Goal: Transaction & Acquisition: Purchase product/service

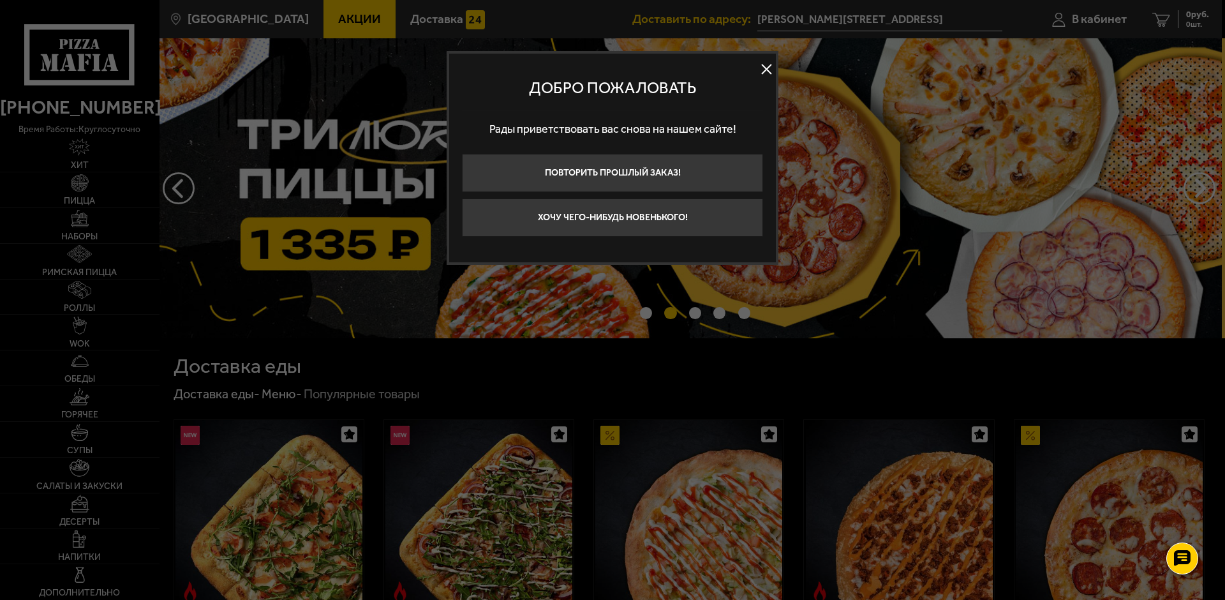
click at [761, 68] on button at bounding box center [766, 69] width 19 height 19
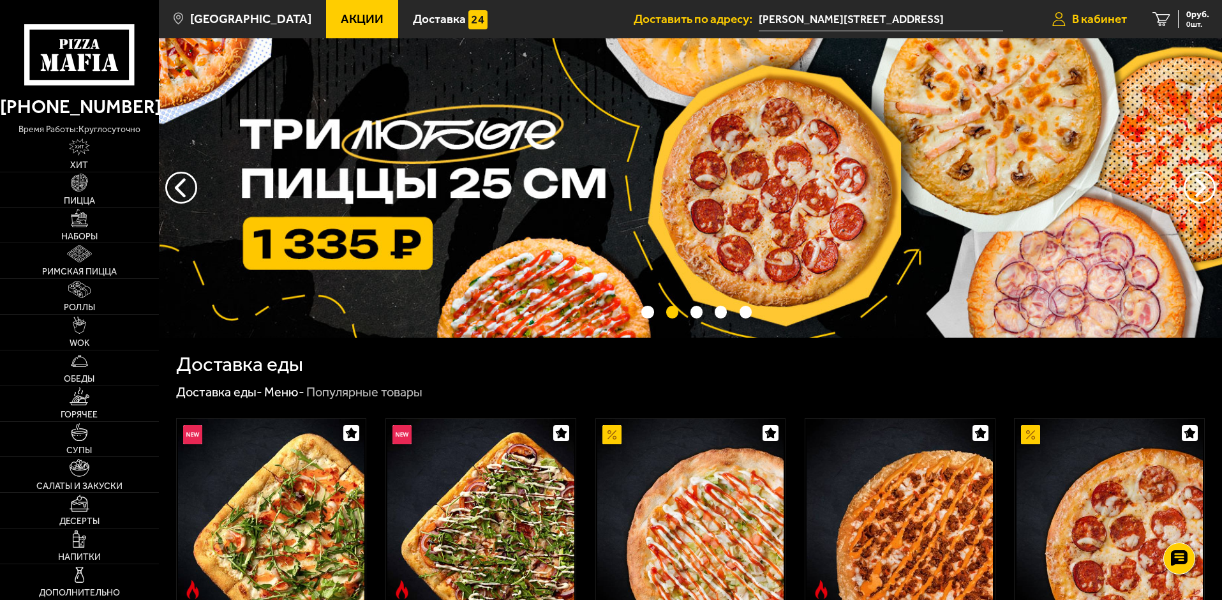
click at [1078, 14] on span "В кабинет" at bounding box center [1099, 19] width 55 height 12
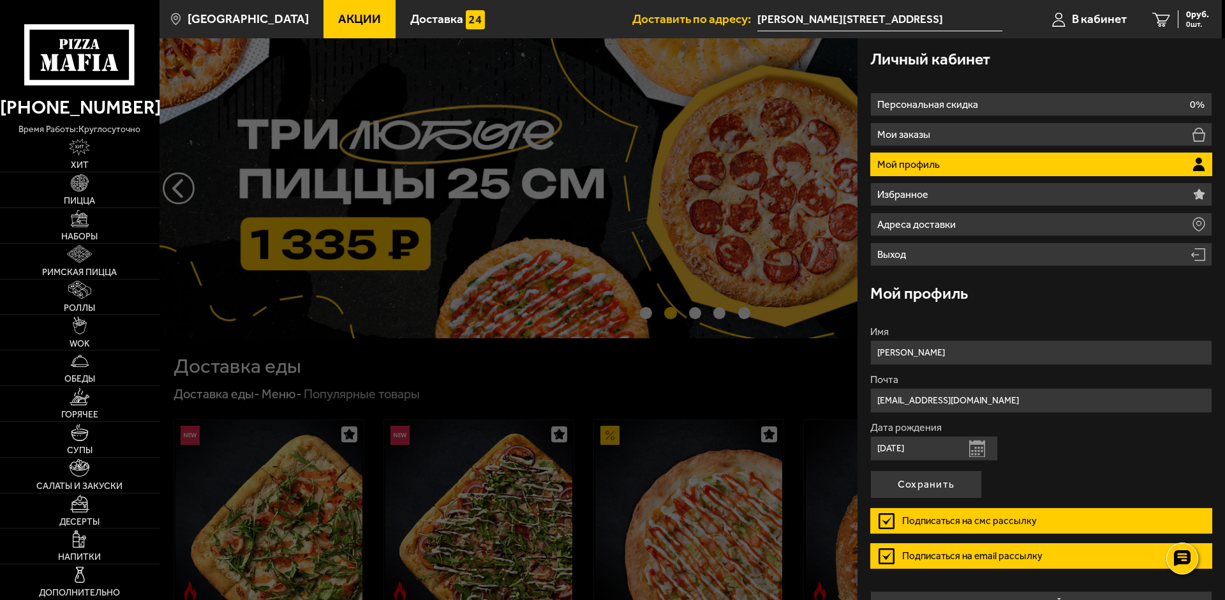
click at [807, 387] on div at bounding box center [772, 338] width 1225 height 600
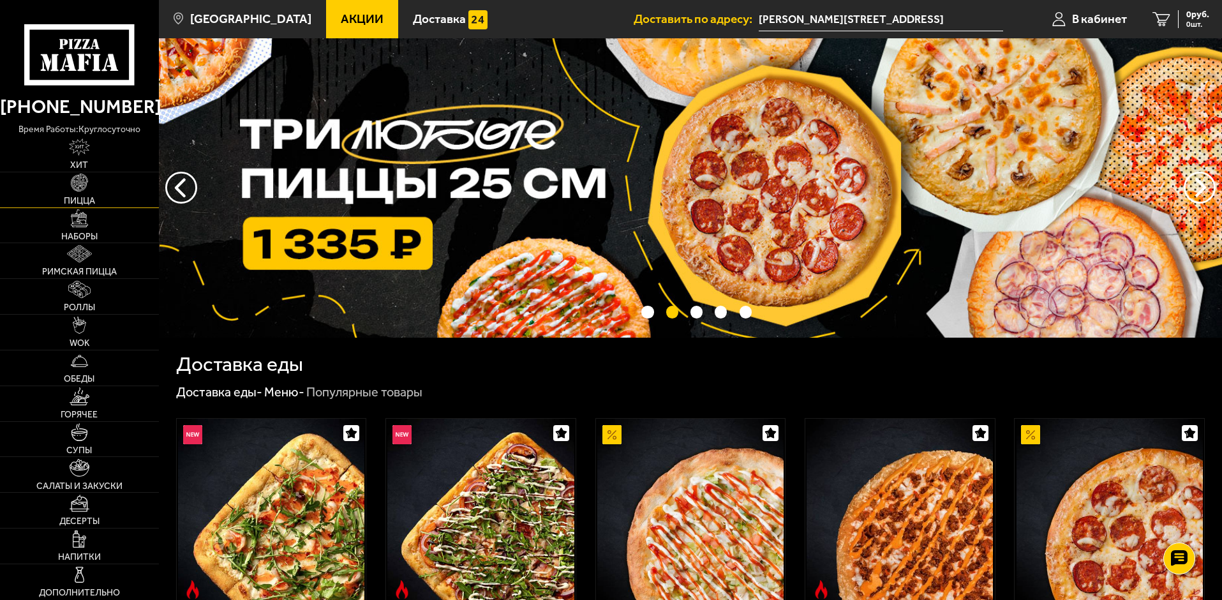
click at [72, 178] on img at bounding box center [79, 182] width 17 height 17
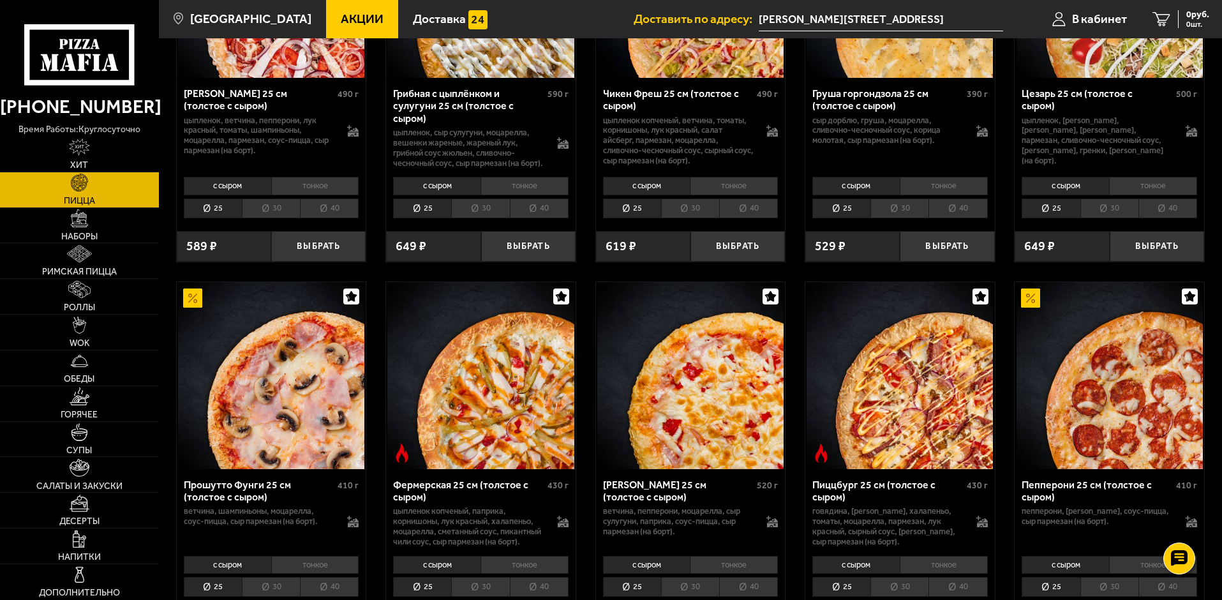
scroll to position [638, 0]
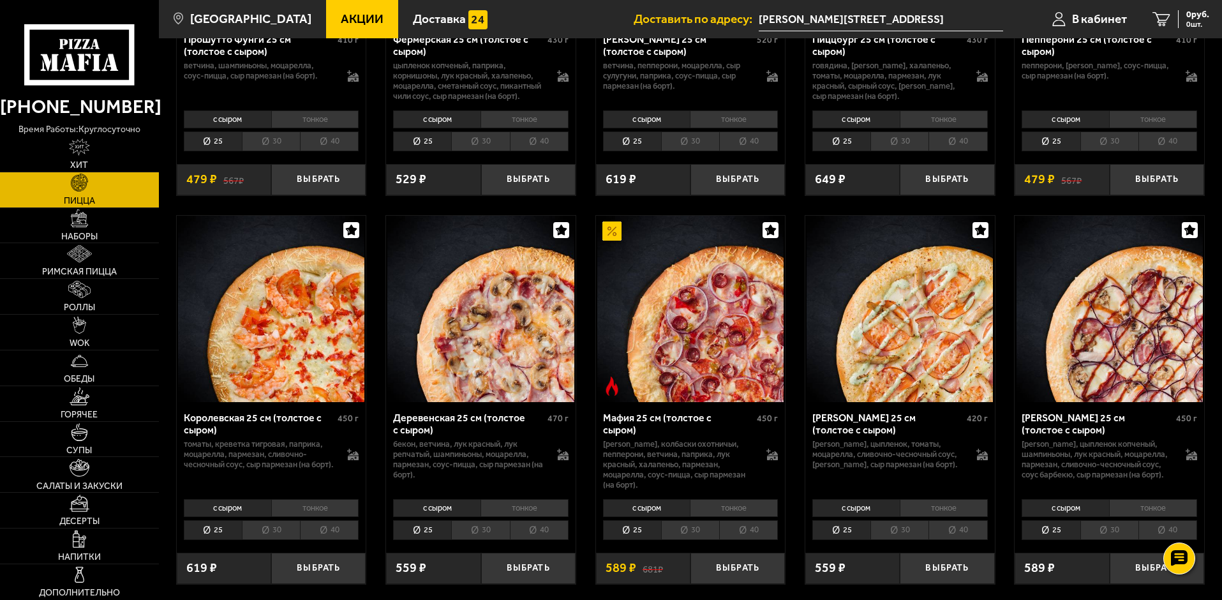
scroll to position [1085, 0]
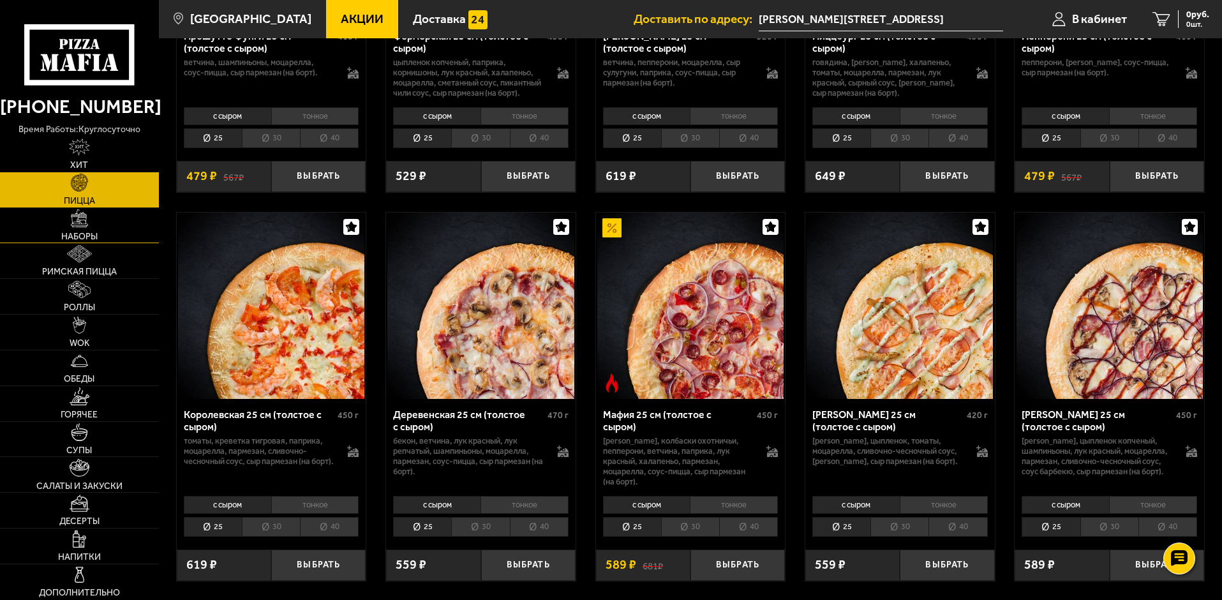
click at [117, 238] on link "Наборы" at bounding box center [79, 225] width 159 height 35
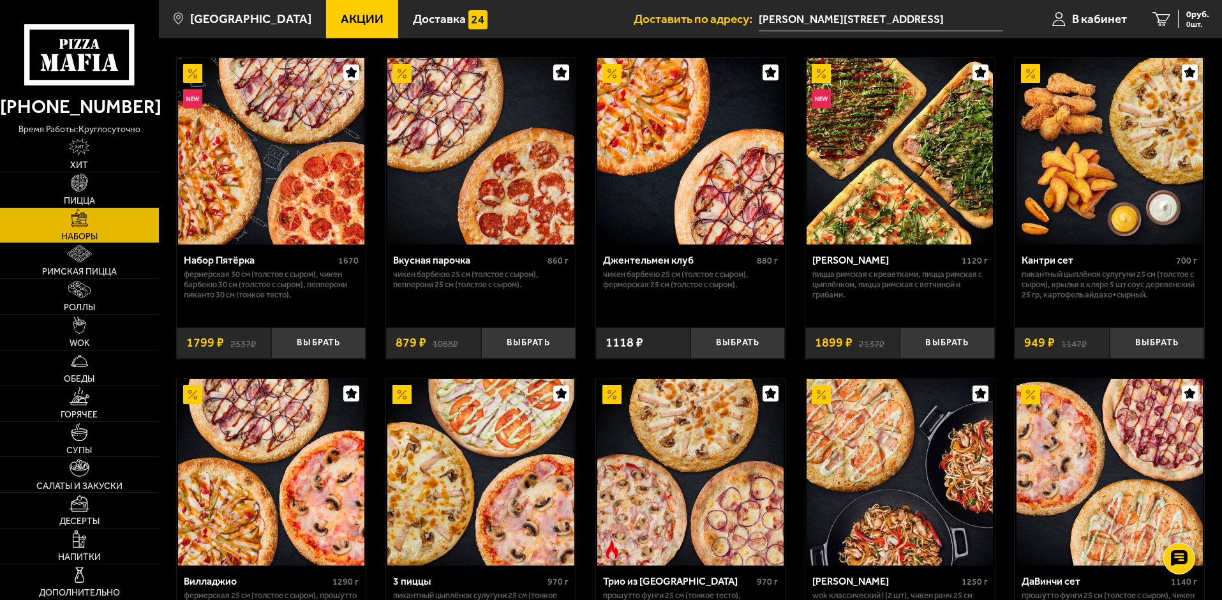
scroll to position [64, 0]
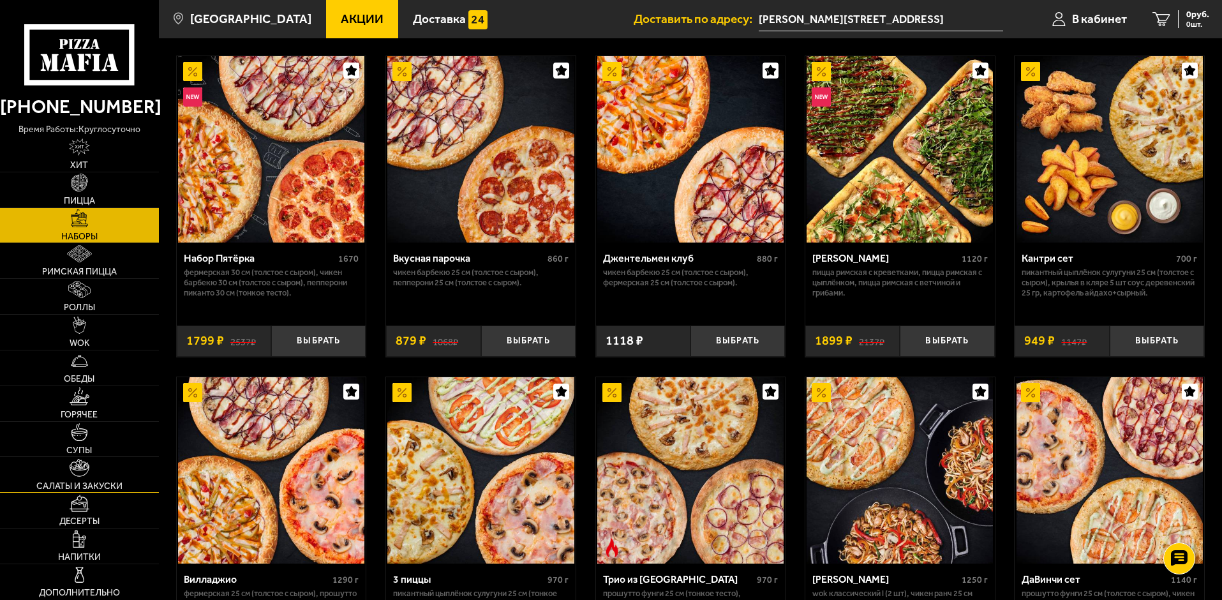
click at [124, 485] on link "Салаты и закуски" at bounding box center [79, 474] width 159 height 35
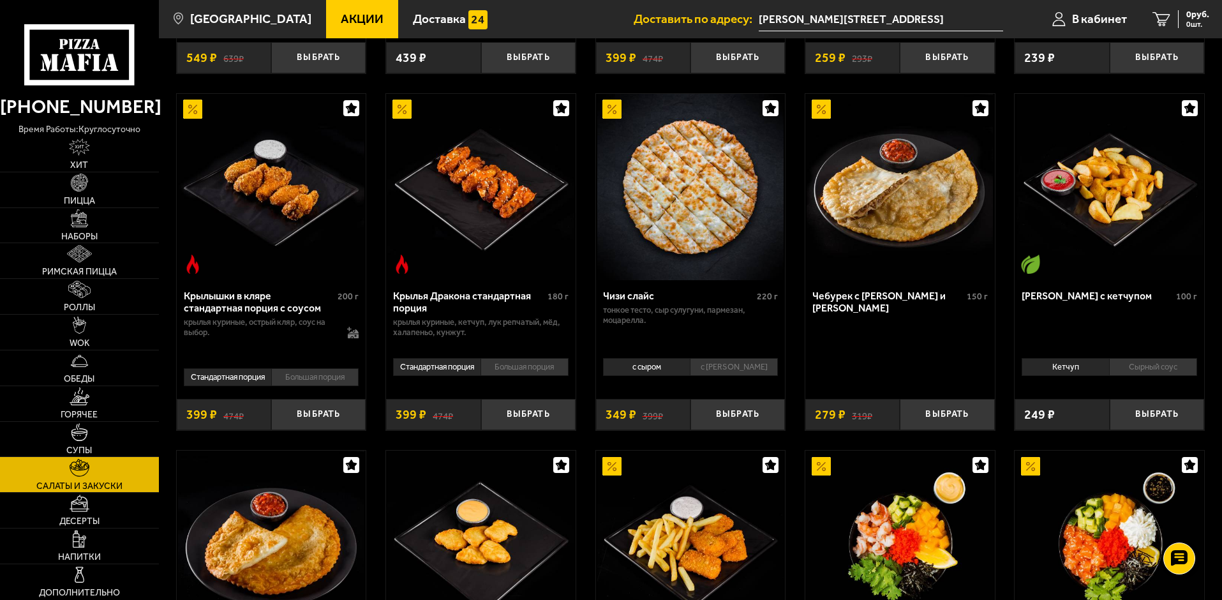
scroll to position [64, 0]
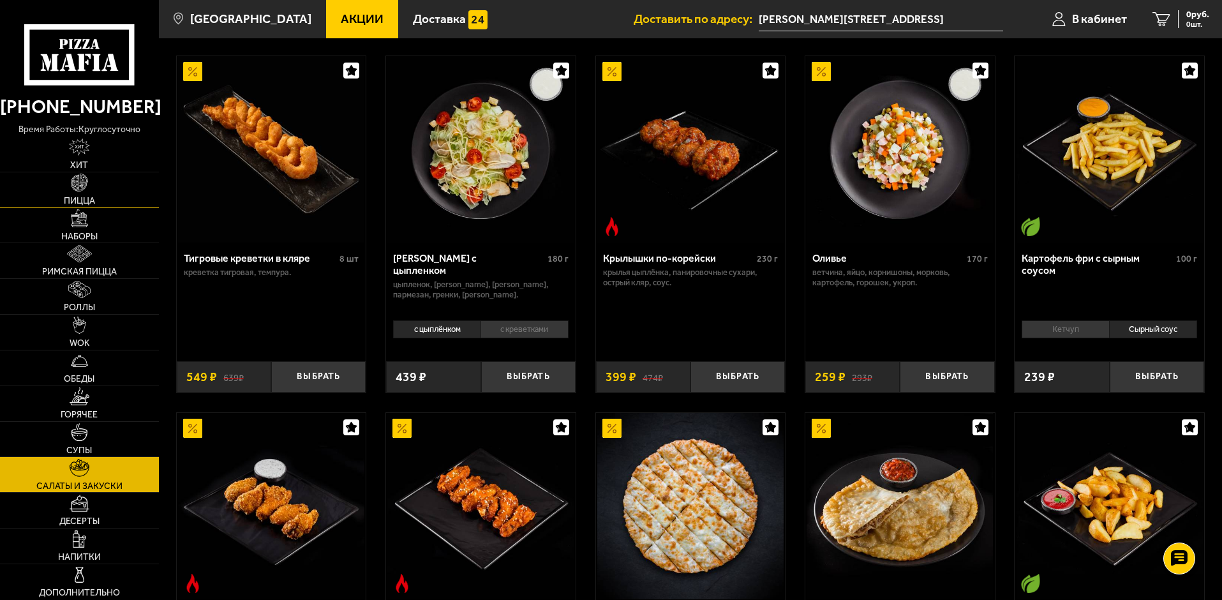
click at [144, 195] on link "Пицца" at bounding box center [79, 189] width 159 height 35
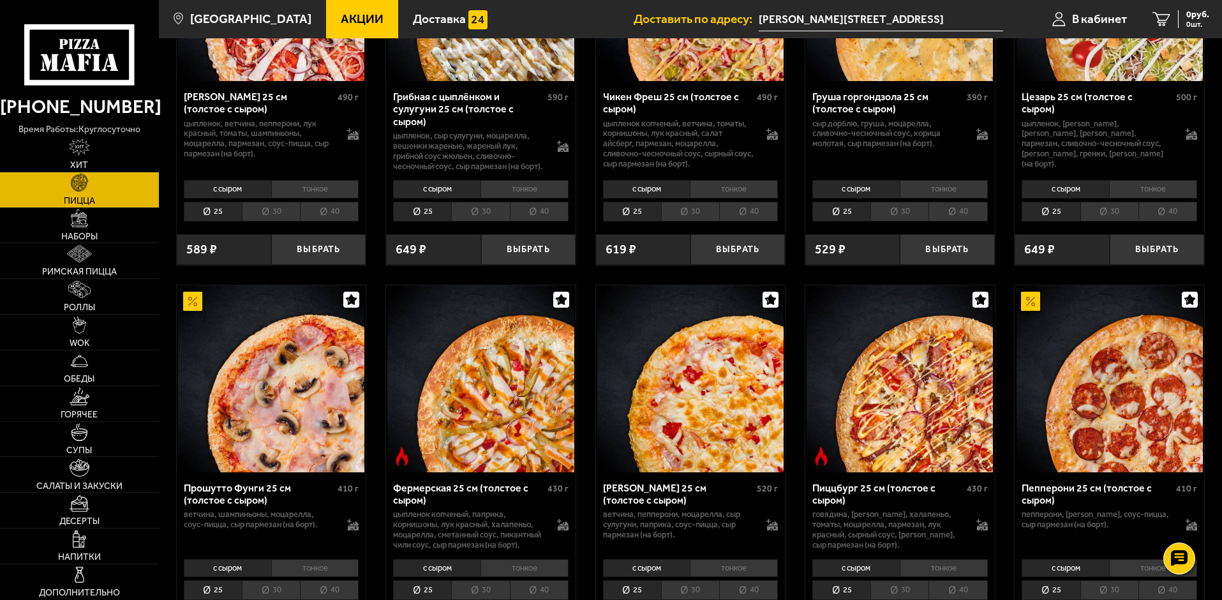
scroll to position [638, 0]
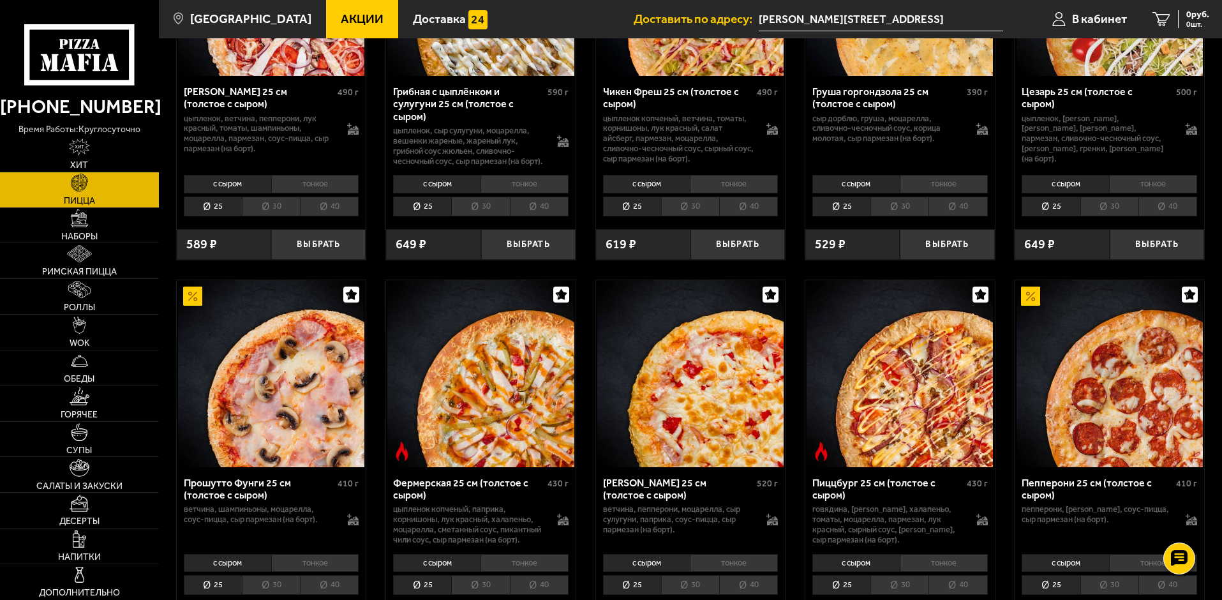
click at [348, 300] on icon "button" at bounding box center [351, 294] width 11 height 11
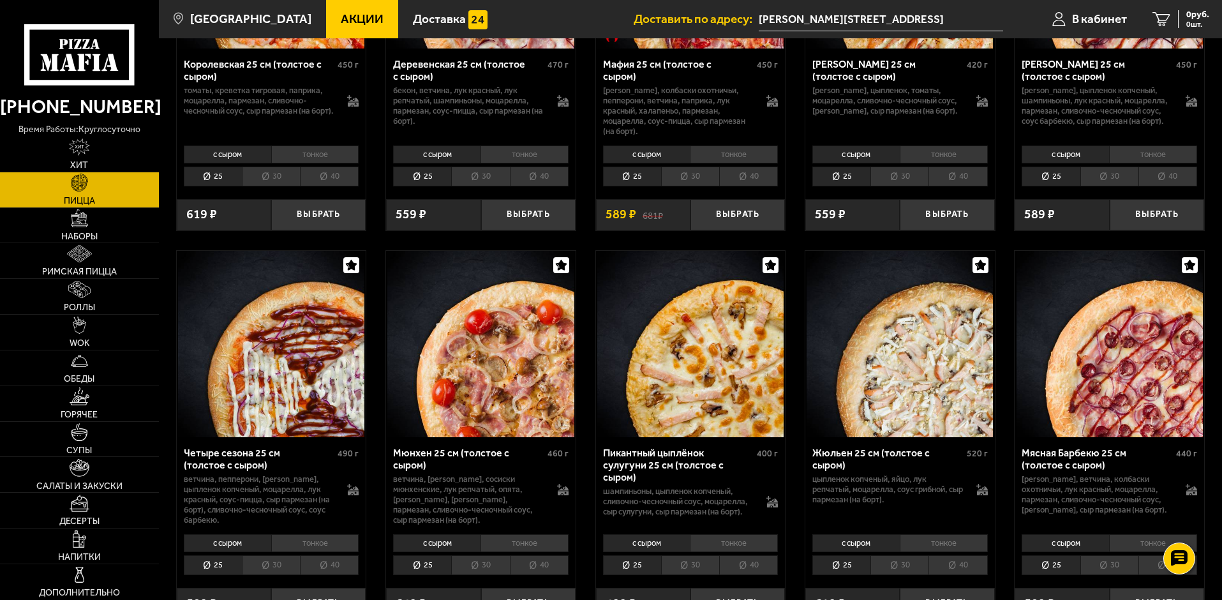
scroll to position [1468, 0]
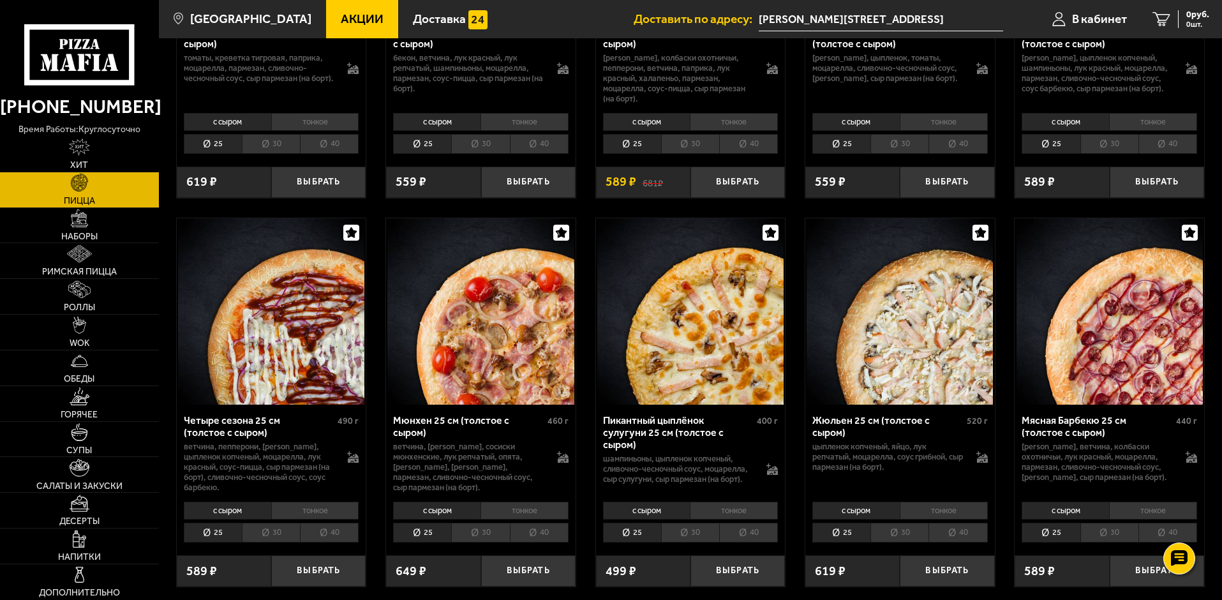
click at [341, 311] on img at bounding box center [271, 311] width 186 height 186
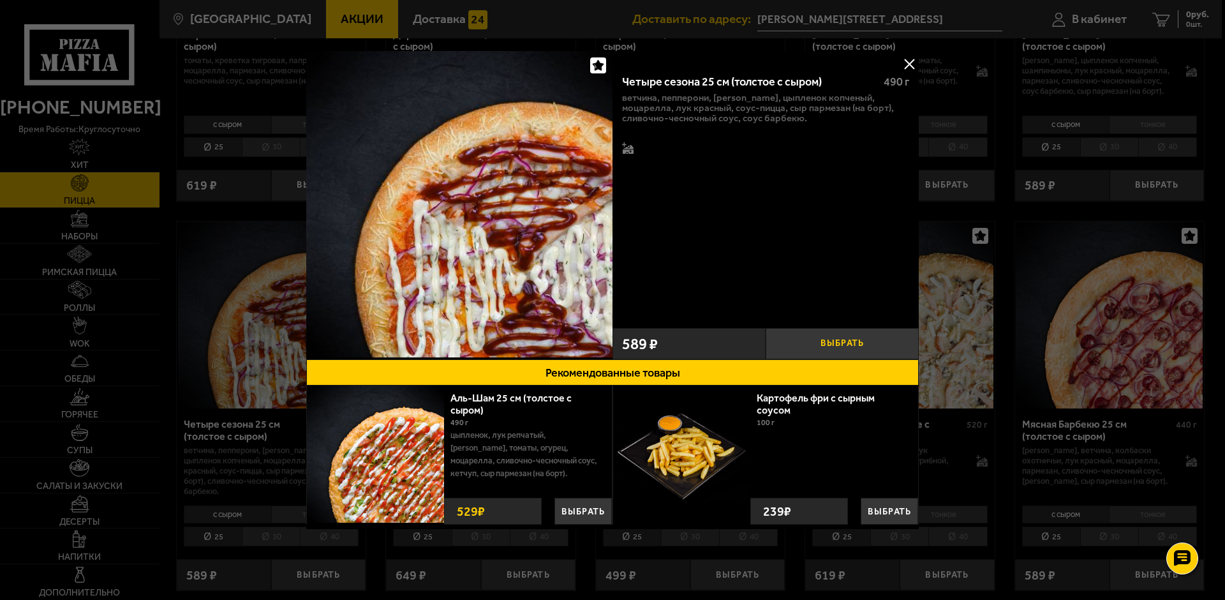
click at [865, 339] on button "Выбрать" at bounding box center [842, 343] width 153 height 31
click at [915, 63] on button at bounding box center [909, 63] width 19 height 19
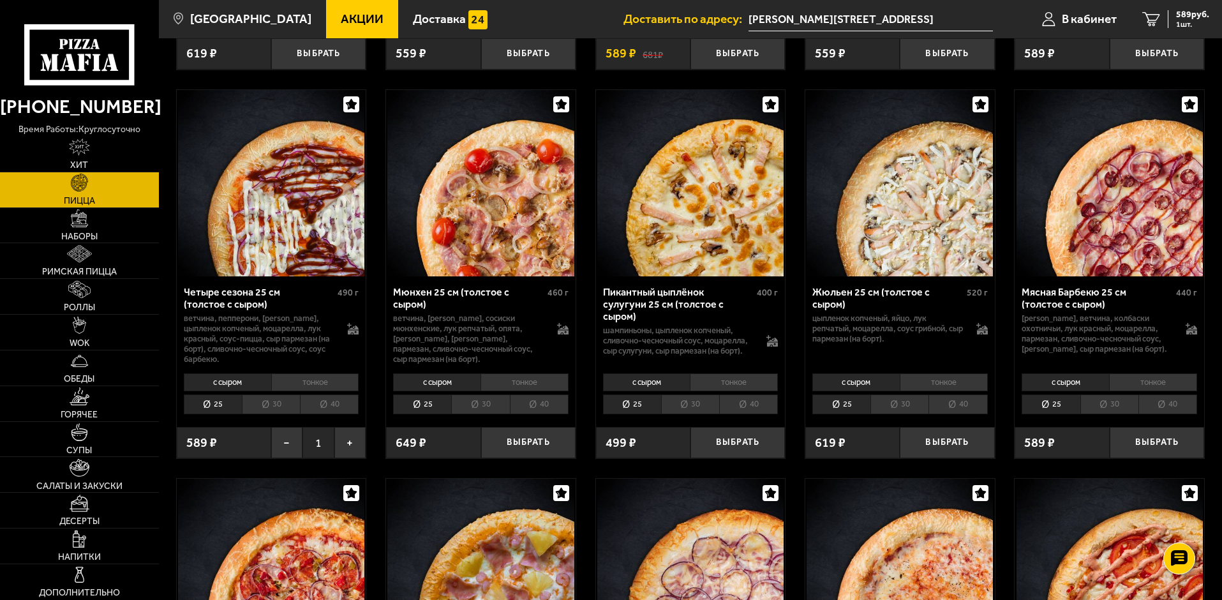
scroll to position [1596, 0]
click at [511, 457] on button "Выбрать" at bounding box center [528, 443] width 94 height 31
click at [1177, 6] on link "2 1238 руб. 2 шт." at bounding box center [1174, 19] width 98 height 38
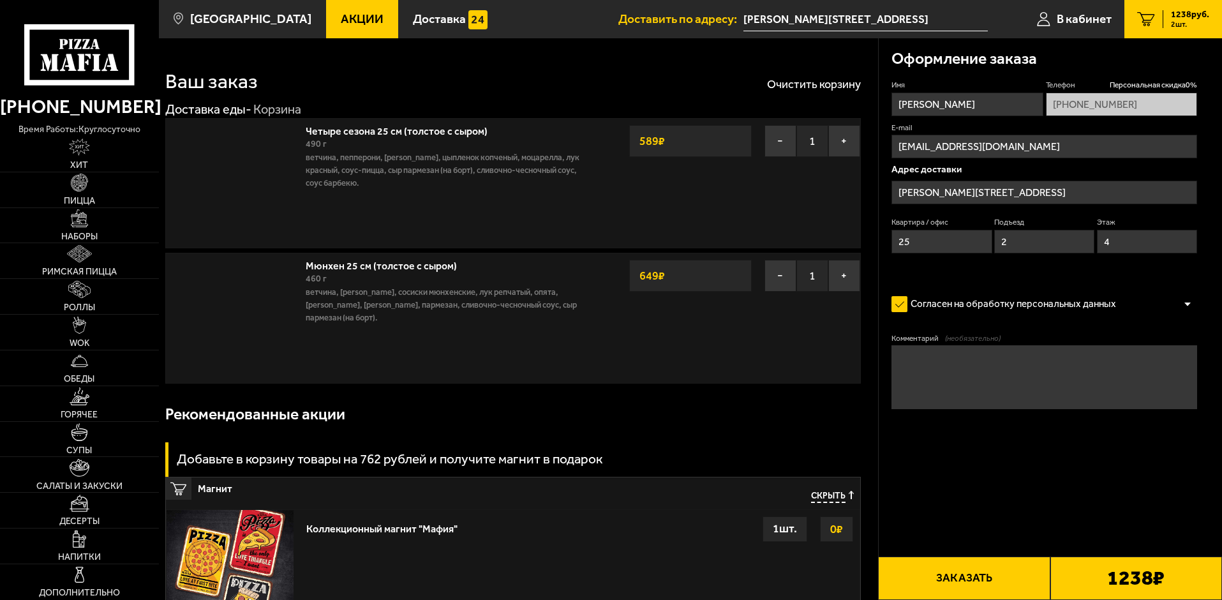
type input "[PERSON_NAME][STREET_ADDRESS]"
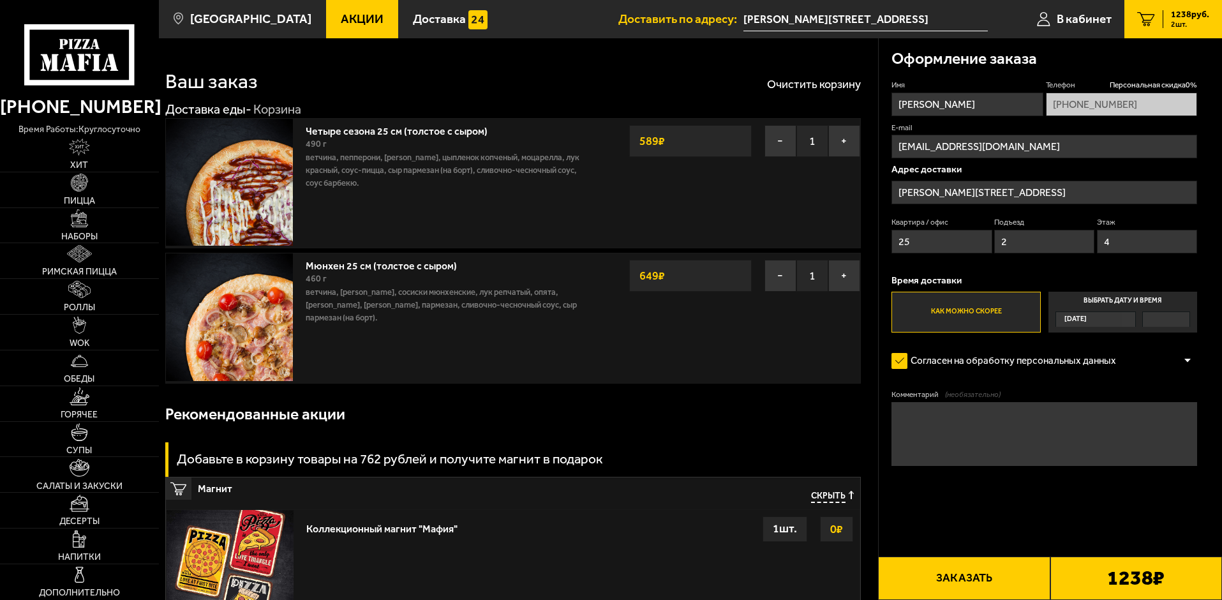
click at [1001, 429] on textarea "Комментарий (необязательно)" at bounding box center [1045, 434] width 306 height 64
type textarea "G"
type textarea "[PERSON_NAME]"
type textarea "Домофон не работает. Просьба звонить по номеру телефона, когда заказ будет дост…"
click at [978, 582] on button "Заказать" at bounding box center [964, 578] width 172 height 43
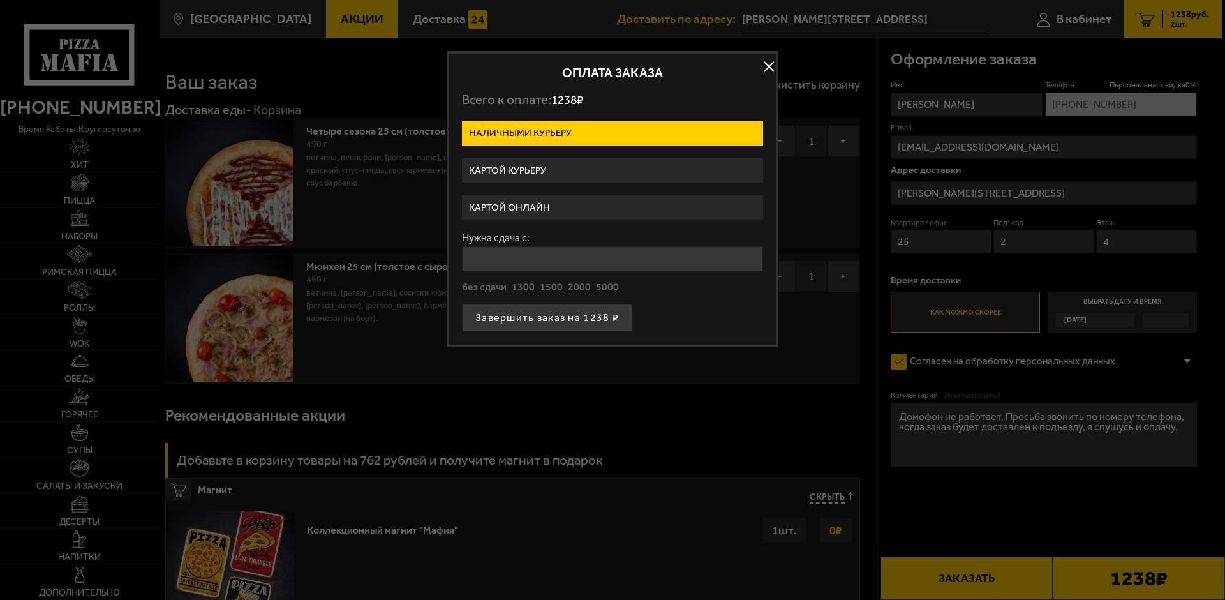
click at [534, 164] on label "Картой курьеру" at bounding box center [612, 170] width 301 height 25
click at [0, 0] on input "Картой курьеру" at bounding box center [0, 0] width 0 height 0
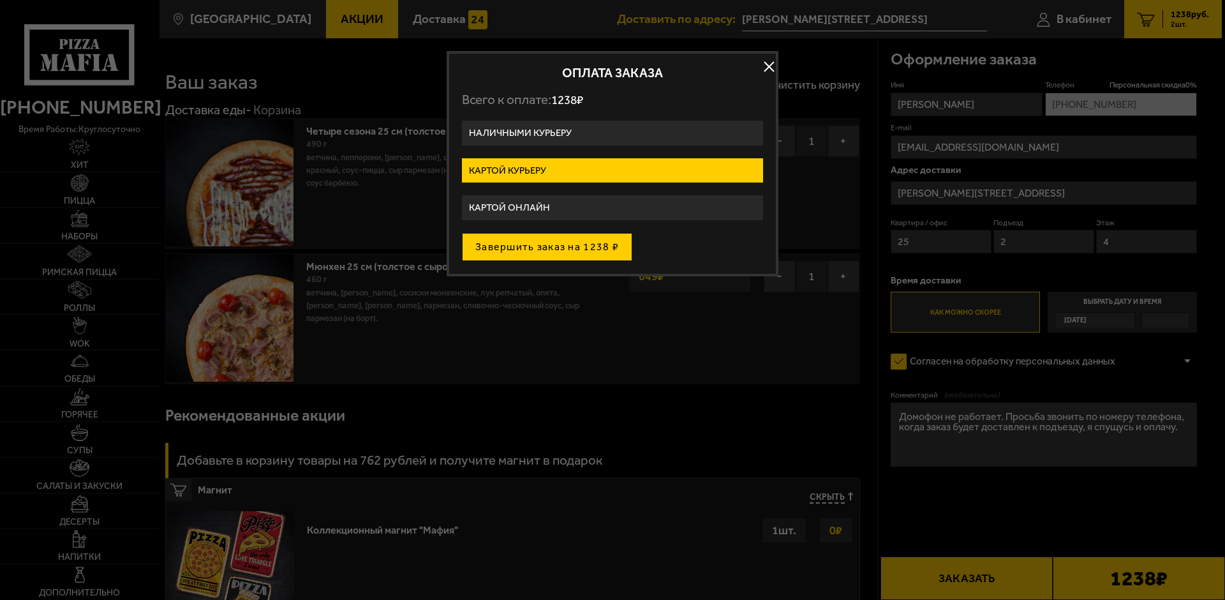
click at [604, 251] on button "Завершить заказ на 1238 ₽" at bounding box center [547, 247] width 170 height 28
